Goal: Information Seeking & Learning: Learn about a topic

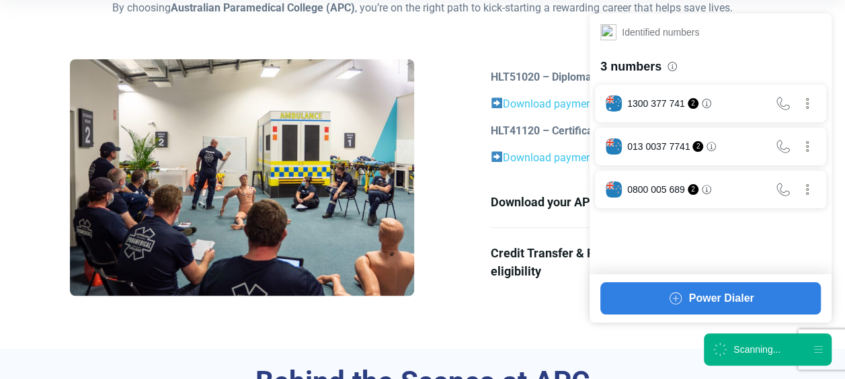
click at [760, 341] on div "Scanning..." at bounding box center [746, 349] width 69 height 16
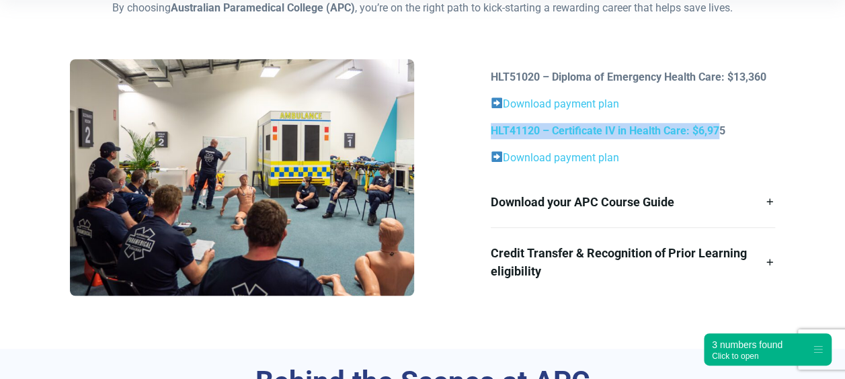
drag, startPoint x: 489, startPoint y: 136, endPoint x: 722, endPoint y: 124, distance: 232.8
click at [722, 124] on div "HLT51020 – Diploma of Emergency Health Care: $13,360 Download payment plan HLT4…" at bounding box center [633, 182] width 300 height 227
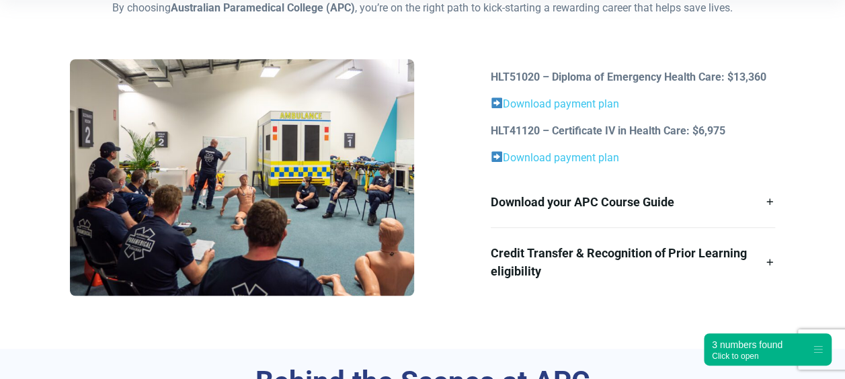
drag, startPoint x: 722, startPoint y: 124, endPoint x: 702, endPoint y: 75, distance: 52.4
click at [702, 75] on strong "HLT51020 – Diploma of Emergency Health Care: $13,360" at bounding box center [629, 77] width 276 height 13
drag, startPoint x: 714, startPoint y: 77, endPoint x: 764, endPoint y: 83, distance: 50.9
click at [764, 83] on p "HLT51020 – Diploma of Emergency Health Care: $13,360" at bounding box center [633, 77] width 284 height 16
drag, startPoint x: 764, startPoint y: 83, endPoint x: 746, endPoint y: 126, distance: 46.7
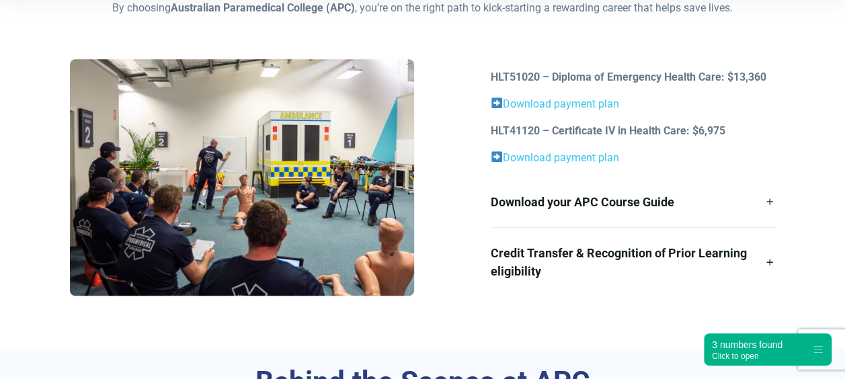
click at [746, 126] on p "HLT41120 – Certificate IV in Health Care: $6,975" at bounding box center [633, 131] width 284 height 16
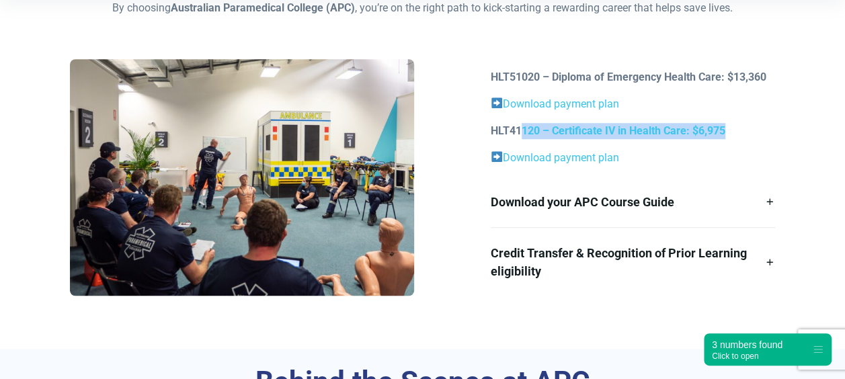
drag, startPoint x: 524, startPoint y: 115, endPoint x: 754, endPoint y: 130, distance: 231.0
click at [754, 130] on div "HLT51020 – Diploma of Emergency Health Care: $13,360 Download payment plan HLT4…" at bounding box center [633, 182] width 300 height 227
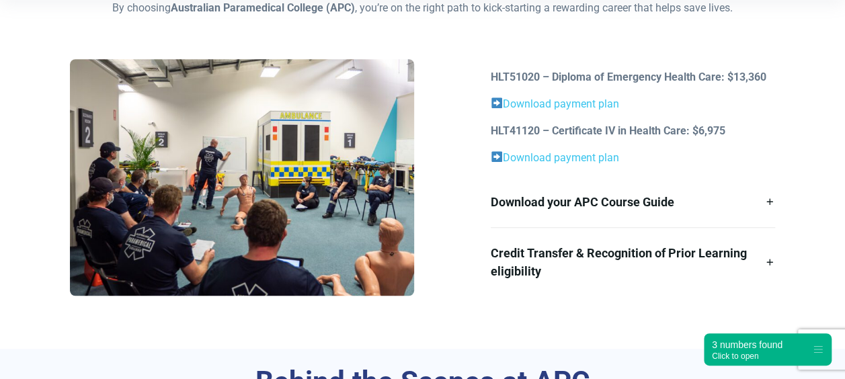
drag, startPoint x: 754, startPoint y: 130, endPoint x: 739, endPoint y: 149, distance: 23.9
click at [739, 149] on div "HLT51020 – Diploma of Emergency Health Care: $13,360 Download payment plan HLT4…" at bounding box center [633, 182] width 300 height 227
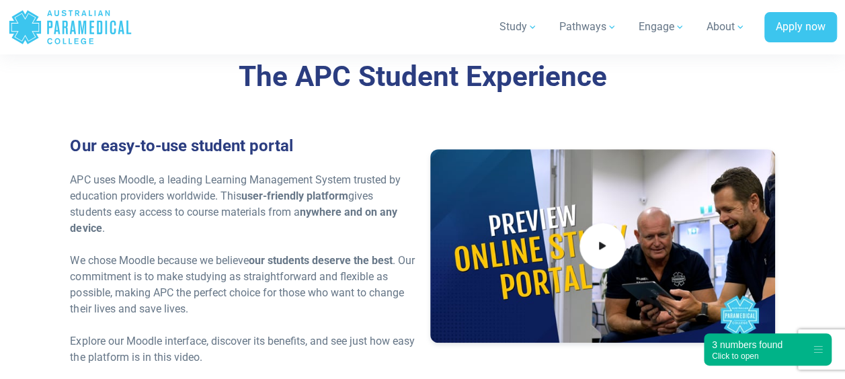
scroll to position [2832, 0]
